Goal: Task Accomplishment & Management: Manage account settings

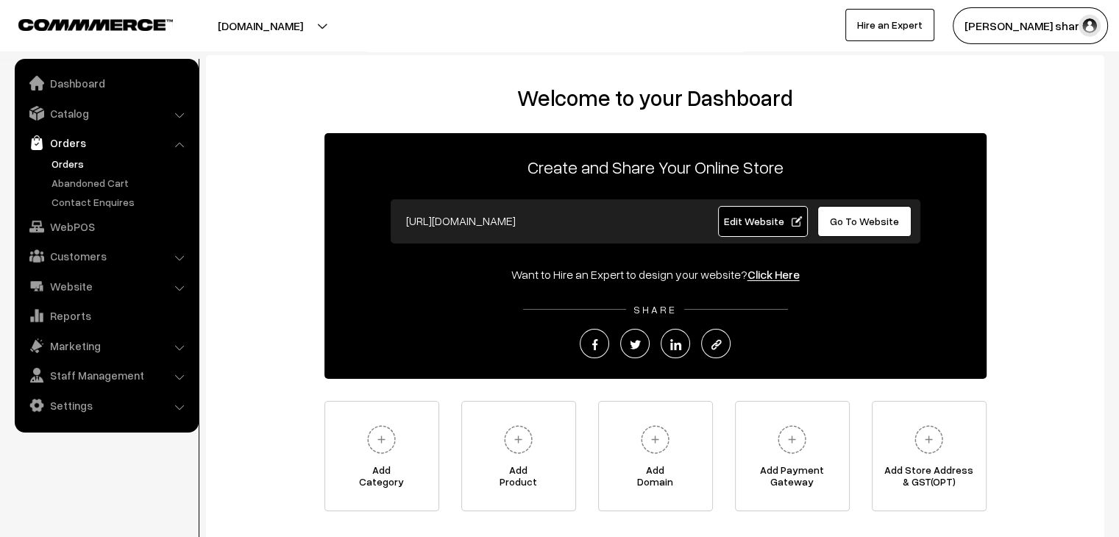
click at [75, 162] on link "Orders" at bounding box center [121, 163] width 146 height 15
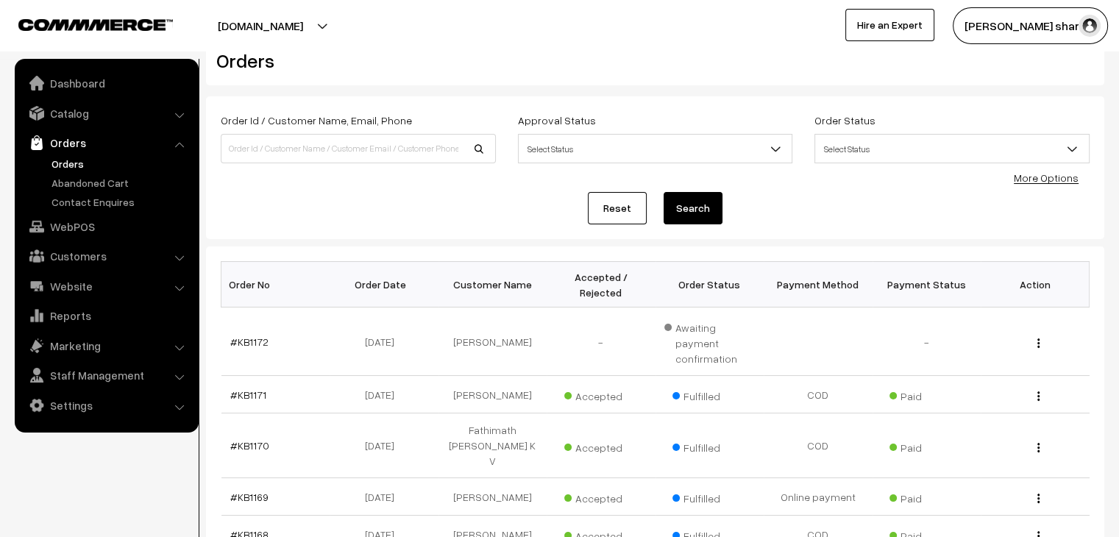
scroll to position [147, 0]
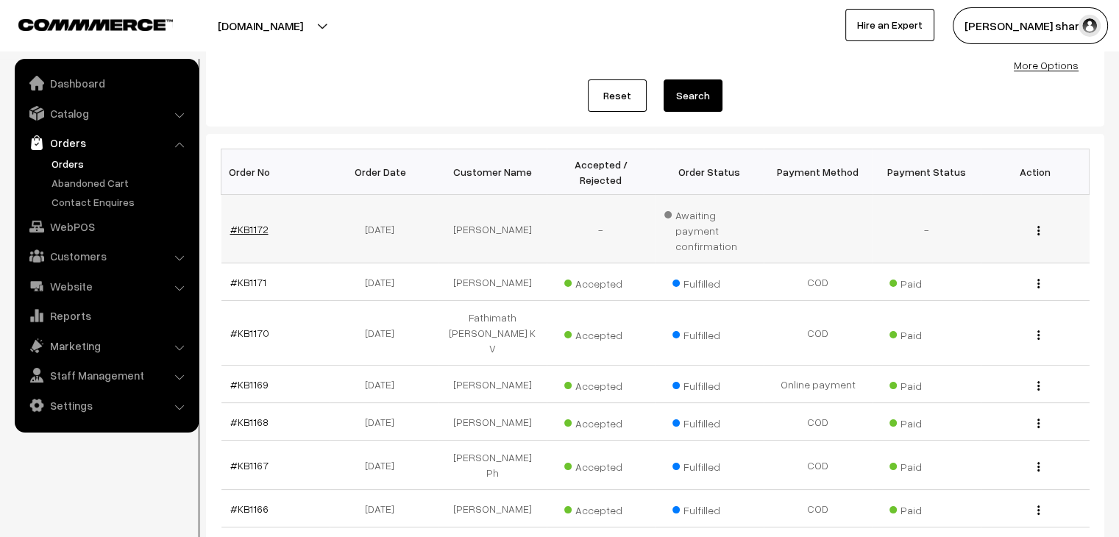
click at [244, 223] on link "#KB1172" at bounding box center [249, 229] width 38 height 13
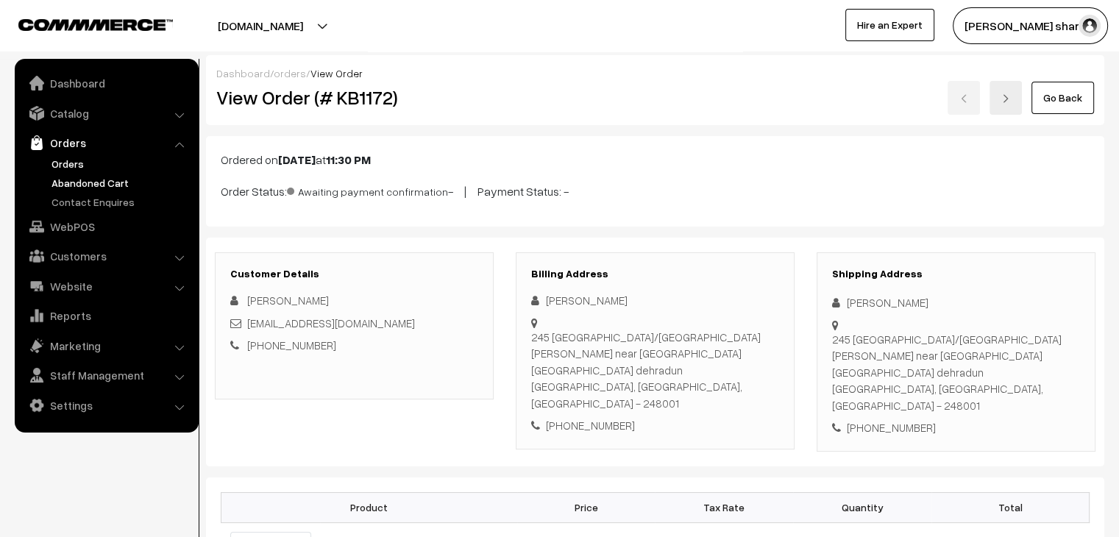
click at [74, 189] on link "Abandoned Cart" at bounding box center [121, 182] width 146 height 15
